Goal: Task Accomplishment & Management: Use online tool/utility

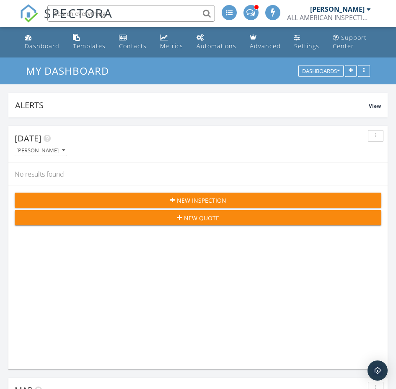
scroll to position [4, 4]
click at [32, 41] on link "Dashboard" at bounding box center [42, 42] width 42 height 24
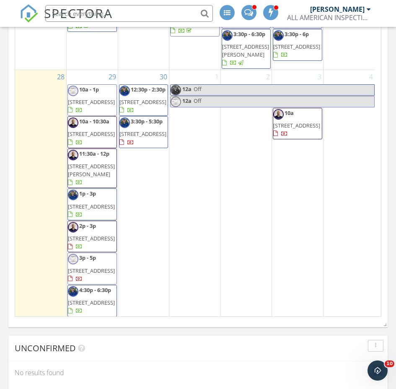
scroll to position [1043, 0]
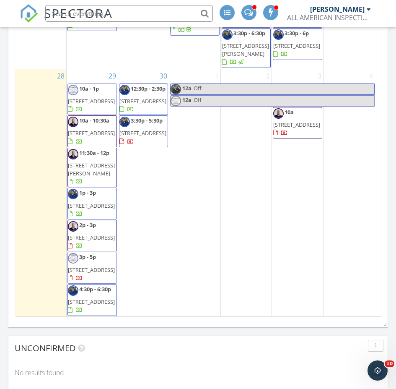
click at [96, 129] on span "[STREET_ADDRESS]" at bounding box center [91, 133] width 47 height 8
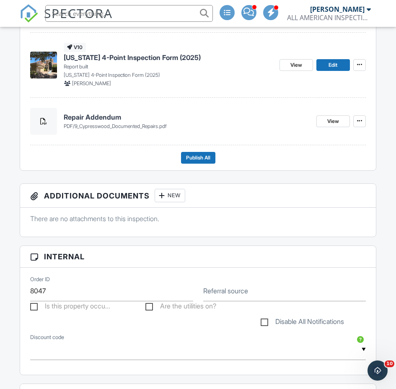
scroll to position [97, 0]
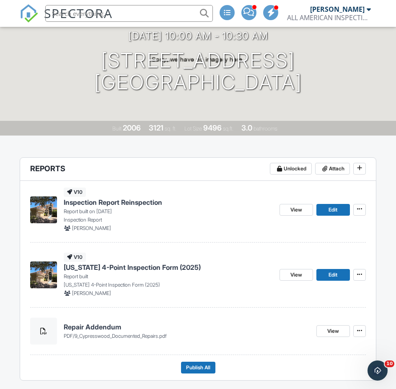
click at [142, 19] on input "text" at bounding box center [129, 13] width 168 height 17
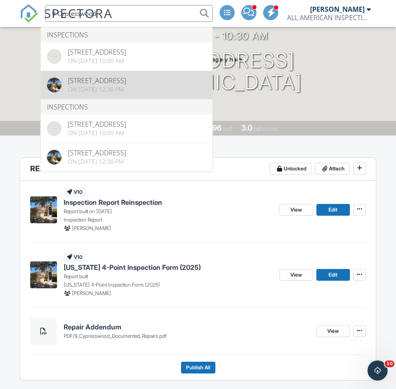
type input "9 Cypresswood"
click at [0, 0] on div at bounding box center [0, 0] width 0 height 0
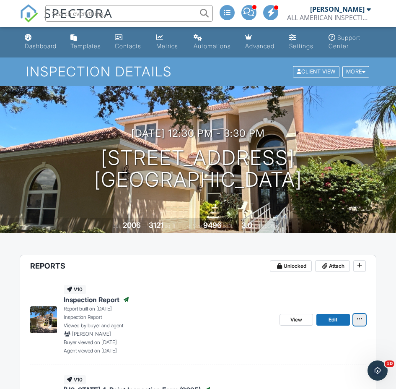
click at [358, 321] on icon at bounding box center [359, 319] width 5 height 6
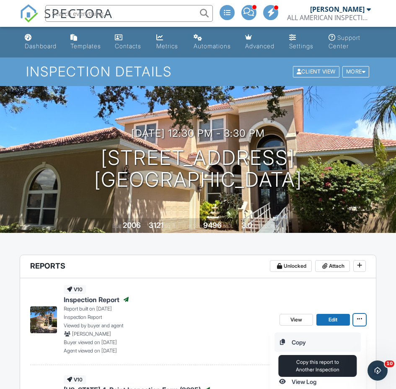
click at [292, 348] on input "Copy" at bounding box center [318, 342] width 86 height 19
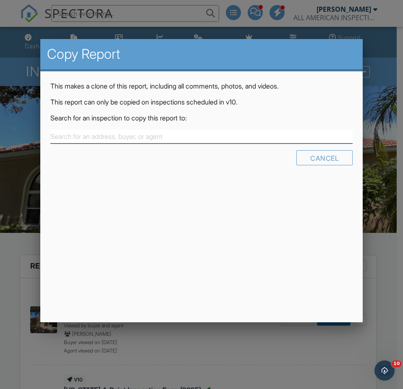
click at [100, 142] on input "text" at bounding box center [201, 137] width 302 height 14
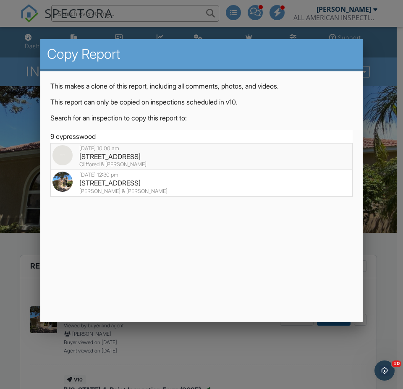
click at [102, 150] on div "09/29/2025 10:00 am" at bounding box center [201, 148] width 298 height 7
type input "9 Cypresswood Dr, Palm Coast, FL 32137"
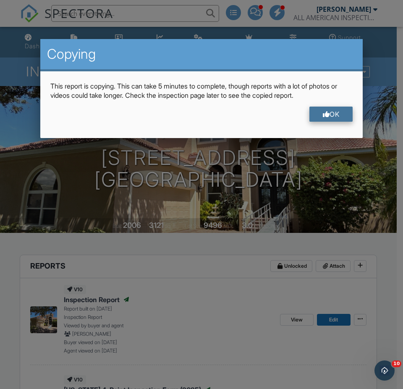
click at [314, 113] on div "OK" at bounding box center [331, 114] width 44 height 15
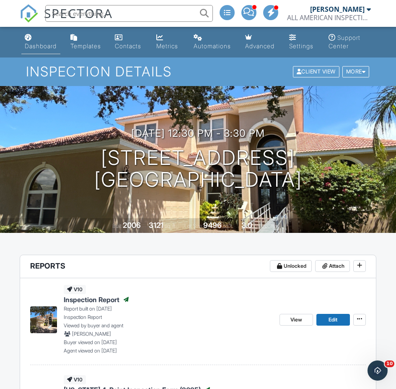
click at [45, 44] on div "Dashboard" at bounding box center [41, 45] width 32 height 7
click at [0, 0] on div at bounding box center [0, 0] width 0 height 0
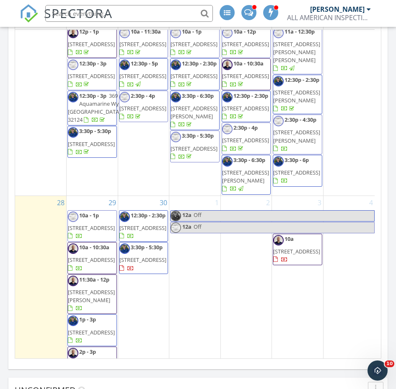
scroll to position [965, 0]
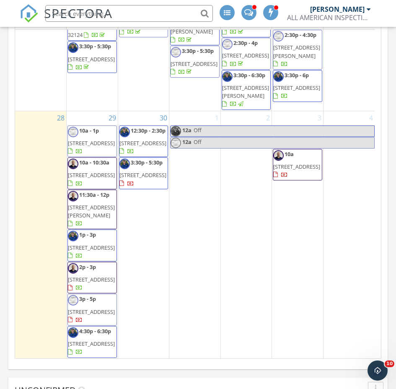
click at [141, 11] on input "text" at bounding box center [129, 13] width 168 height 17
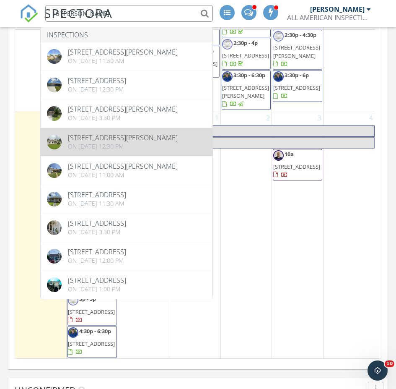
type input "16 [PERSON_NAME]"
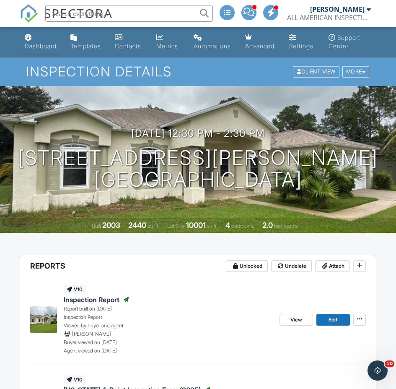
click at [37, 40] on link "Dashboard" at bounding box center [40, 42] width 39 height 24
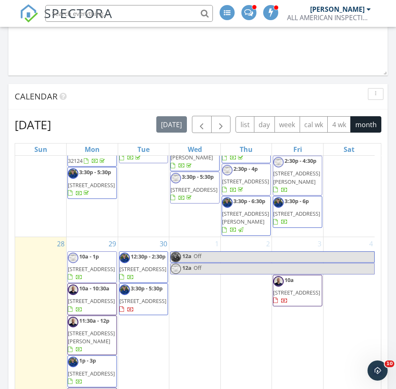
click at [94, 317] on span "11:30a - 12p" at bounding box center [94, 321] width 30 height 8
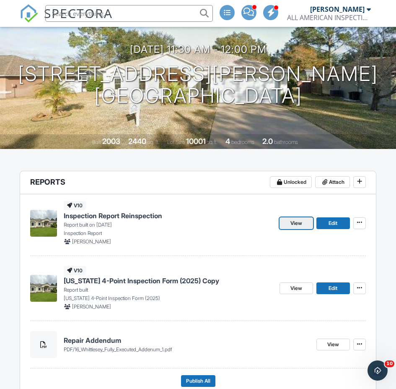
click at [291, 226] on span "View" at bounding box center [297, 223] width 12 height 8
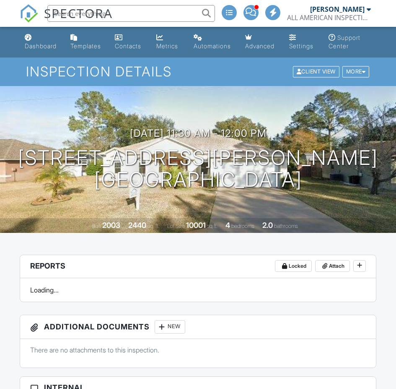
click at [104, 10] on input "text" at bounding box center [131, 13] width 168 height 17
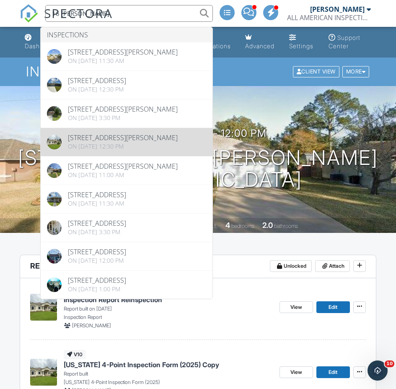
type input "16 whittle"
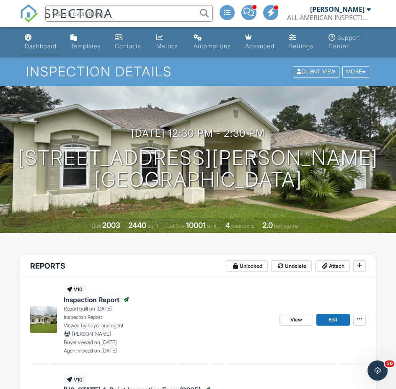
click at [46, 46] on div "Dashboard" at bounding box center [41, 45] width 32 height 7
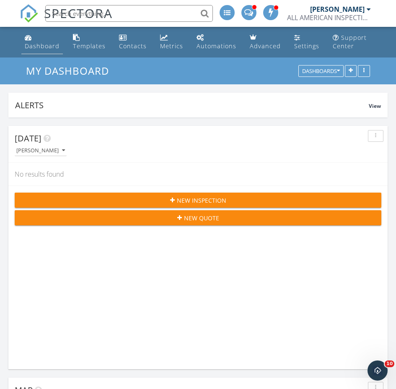
click at [32, 42] on div "Dashboard" at bounding box center [42, 46] width 35 height 8
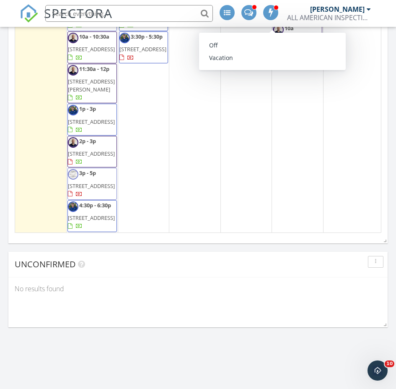
scroll to position [960, 0]
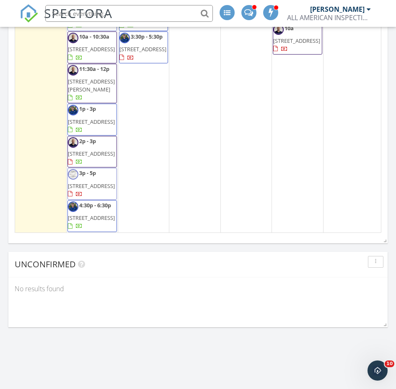
click at [86, 73] on span "11:30a - 12p" at bounding box center [94, 69] width 30 height 8
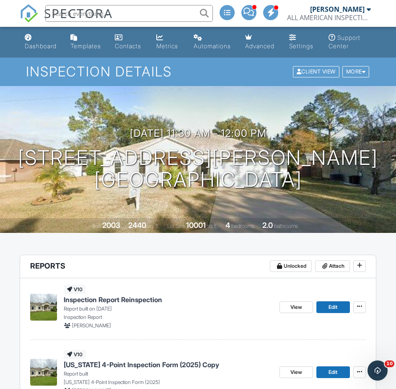
click at [144, 8] on input "text" at bounding box center [129, 13] width 168 height 17
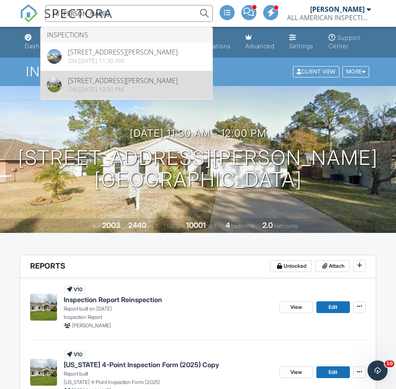
type input "16 whittle"
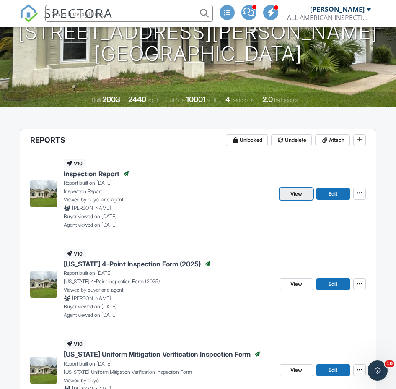
click at [288, 195] on link "View" at bounding box center [297, 194] width 34 height 12
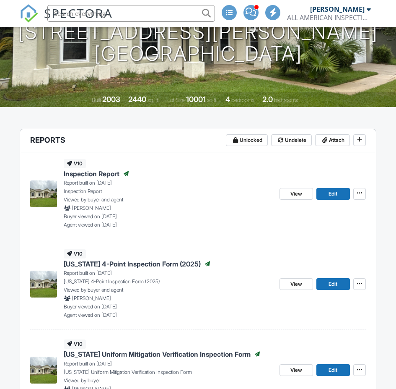
click at [361, 196] on icon at bounding box center [359, 193] width 5 height 6
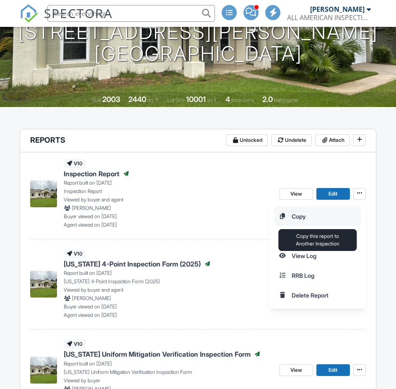
click at [297, 218] on input "Copy" at bounding box center [318, 216] width 86 height 19
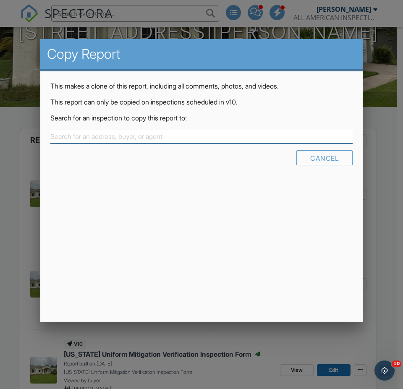
click at [116, 133] on input "text" at bounding box center [201, 137] width 302 height 14
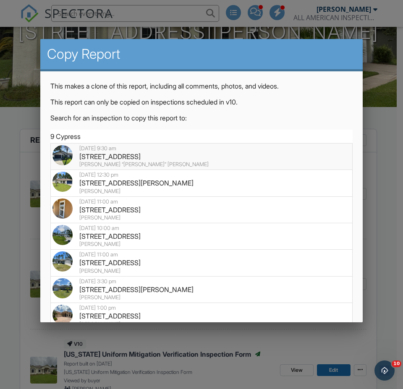
click at [121, 156] on div "[STREET_ADDRESS]" at bounding box center [201, 156] width 298 height 9
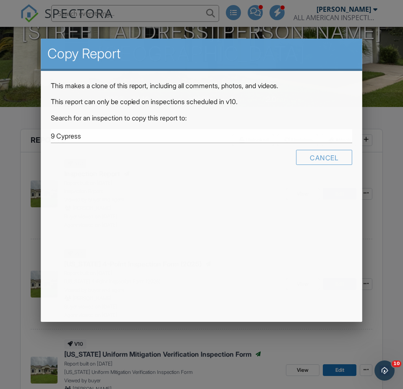
type input "[STREET_ADDRESS]"
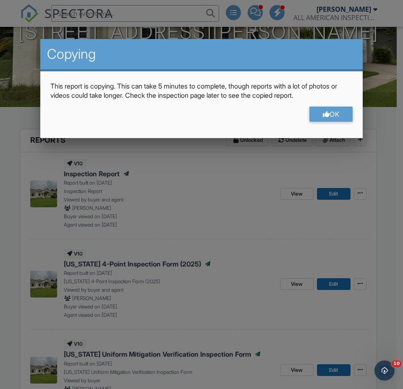
click at [387, 60] on div at bounding box center [201, 201] width 403 height 486
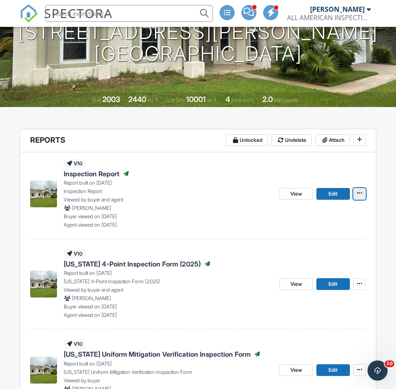
click at [365, 196] on button at bounding box center [360, 194] width 13 height 12
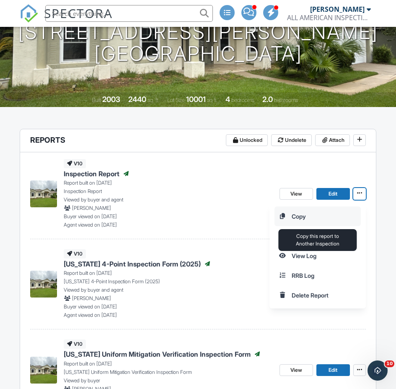
click at [297, 219] on input "Copy" at bounding box center [318, 216] width 86 height 19
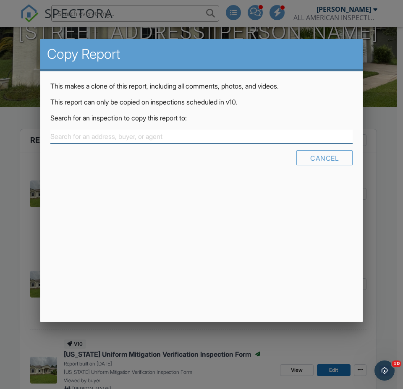
click at [111, 134] on input "text" at bounding box center [201, 137] width 302 height 14
type input "8"
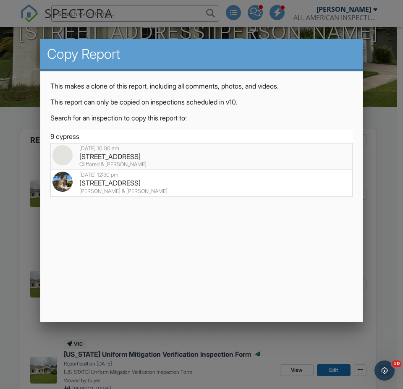
click at [95, 160] on div "[STREET_ADDRESS]" at bounding box center [201, 156] width 298 height 9
type input "[STREET_ADDRESS]"
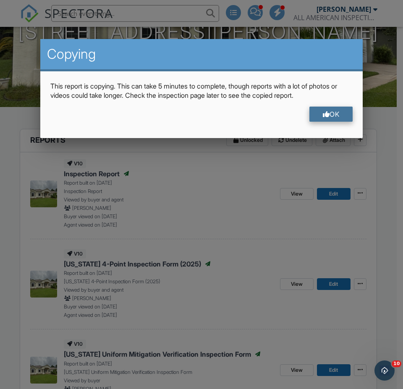
click at [328, 115] on div "OK" at bounding box center [331, 114] width 44 height 15
